Goal: Information Seeking & Learning: Learn about a topic

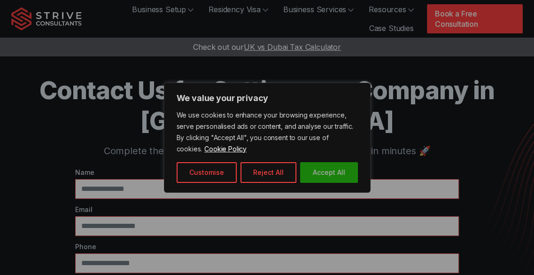
click at [339, 171] on button "Accept All" at bounding box center [329, 172] width 58 height 21
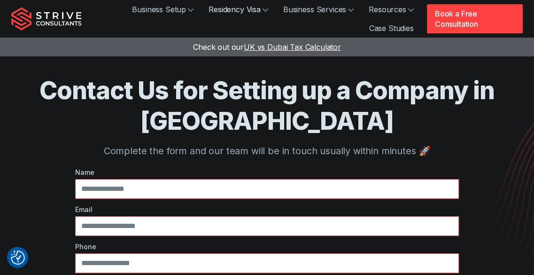
click at [244, 12] on link "Residency Visa" at bounding box center [238, 9] width 75 height 19
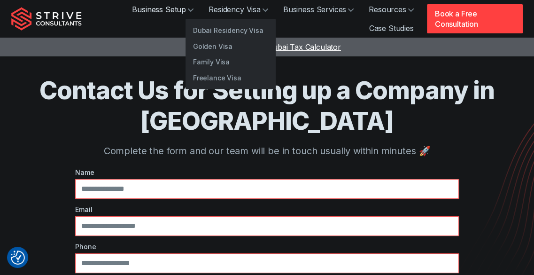
click at [150, 11] on link "Business Setup" at bounding box center [163, 9] width 77 height 19
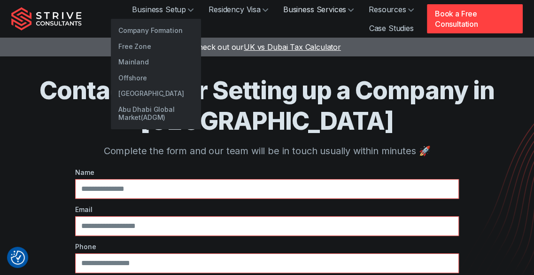
click at [336, 10] on link "Business Services" at bounding box center [319, 9] width 86 height 19
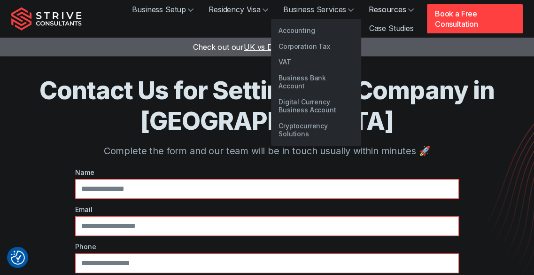
click at [394, 8] on link "Resources" at bounding box center [391, 9] width 60 height 19
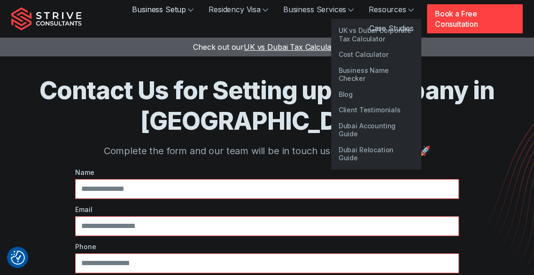
click at [172, 11] on link "Business Setup" at bounding box center [163, 9] width 77 height 19
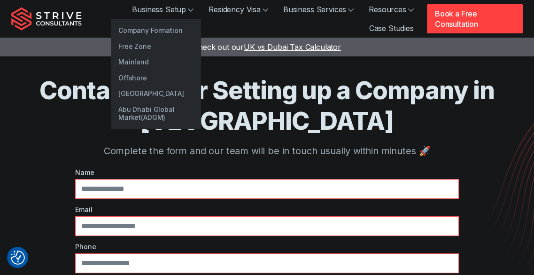
click at [48, 18] on img "Strive Consultants" at bounding box center [46, 18] width 70 height 23
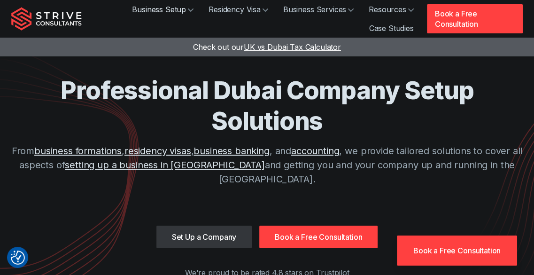
click at [172, 15] on link "Business Setup" at bounding box center [163, 9] width 77 height 19
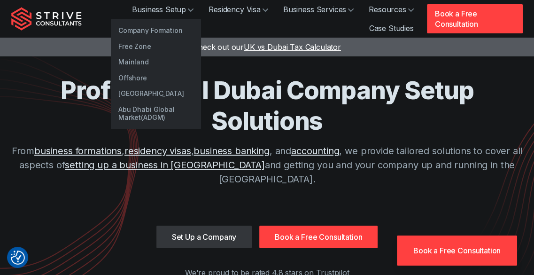
click at [102, 13] on ul "Business Setup Company Formation Free Zone Mainland Offshore Abu Dhabi Mainland…" at bounding box center [255, 19] width 332 height 38
